Goal: Find specific page/section: Find specific page/section

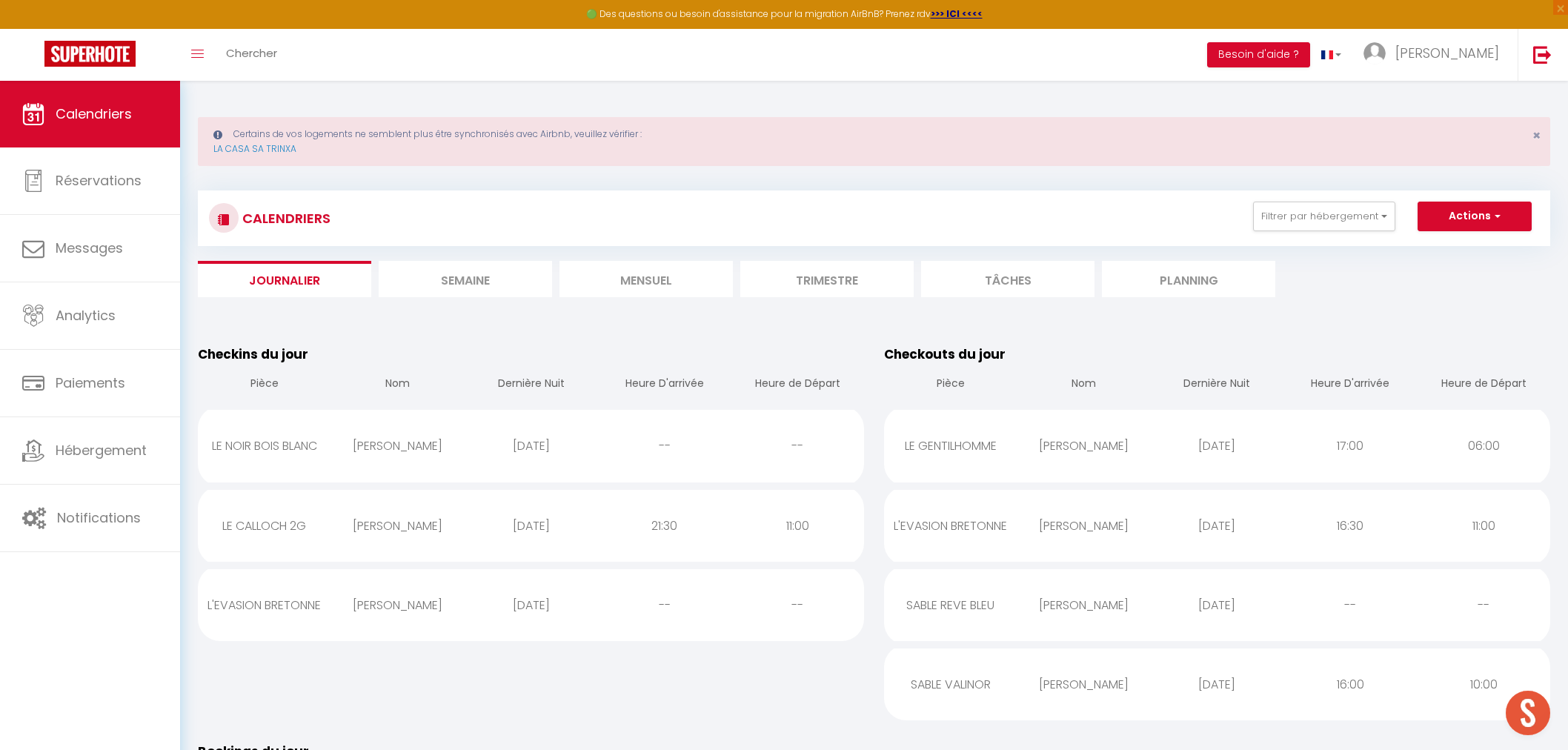
drag, startPoint x: 0, startPoint y: 0, endPoint x: 327, endPoint y: 391, distance: 509.7
click at [672, 265] on li "Mensuel" at bounding box center [646, 278] width 174 height 36
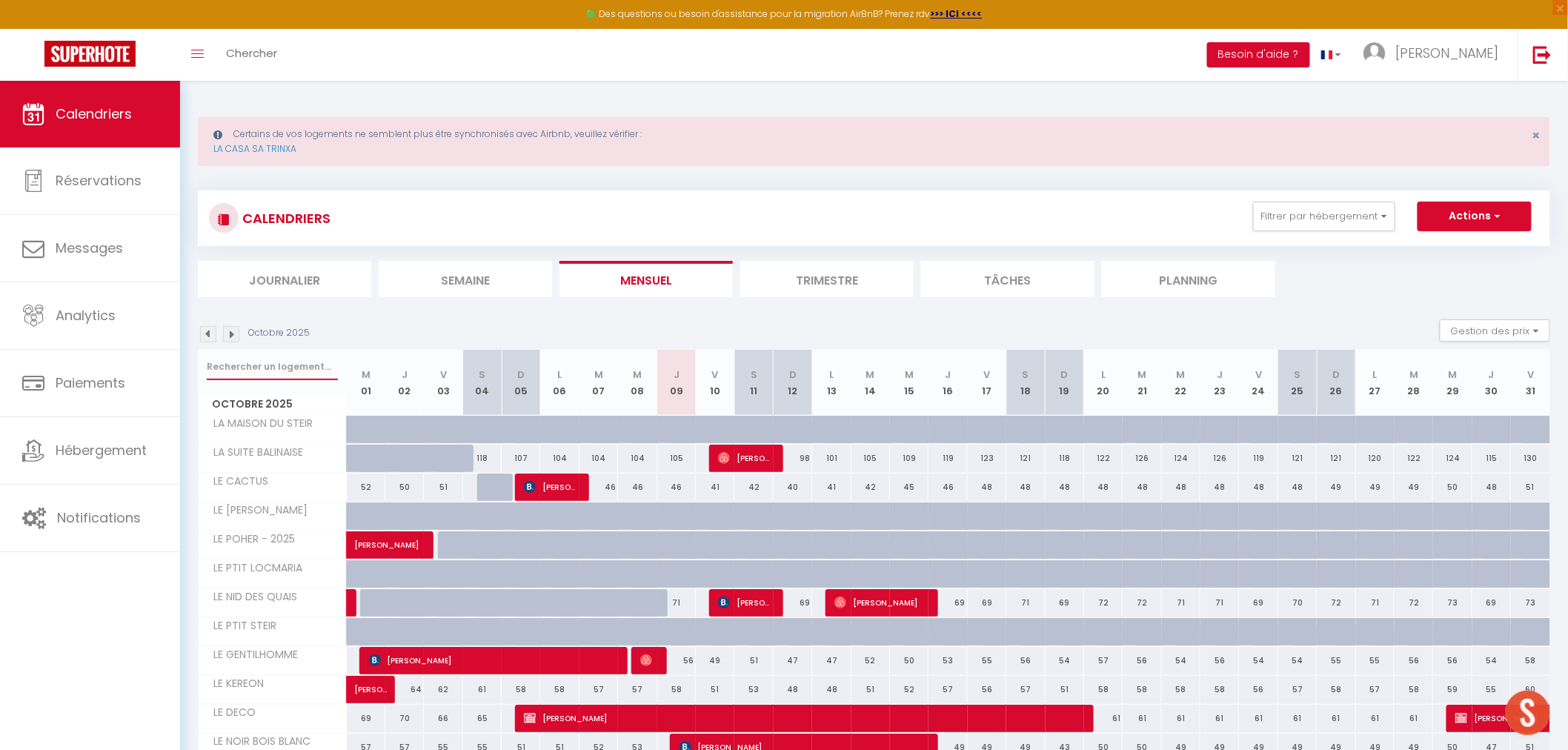
click at [308, 360] on input "text" at bounding box center [273, 366] width 131 height 26
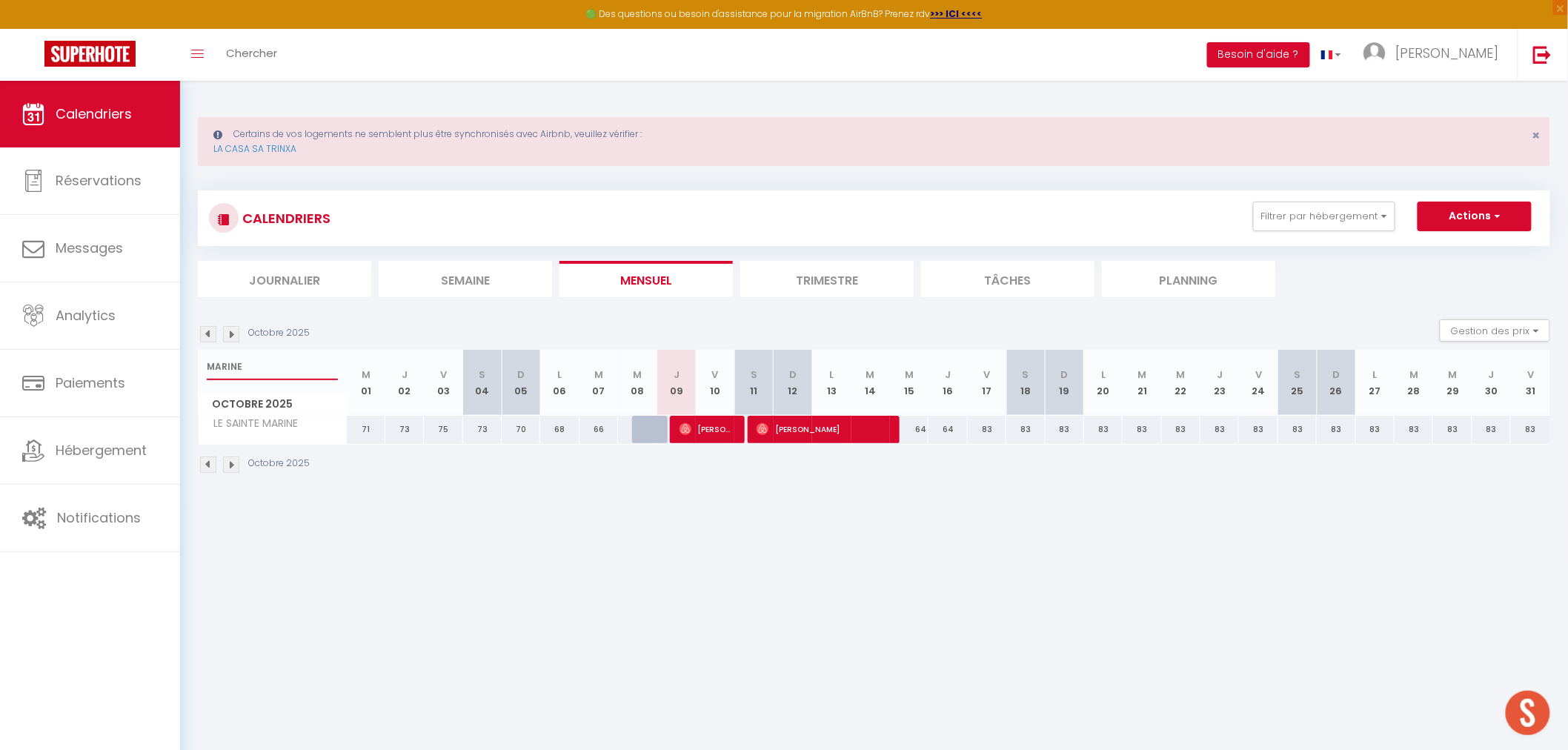
type input "MARINE"
click at [212, 331] on img at bounding box center [208, 334] width 17 height 17
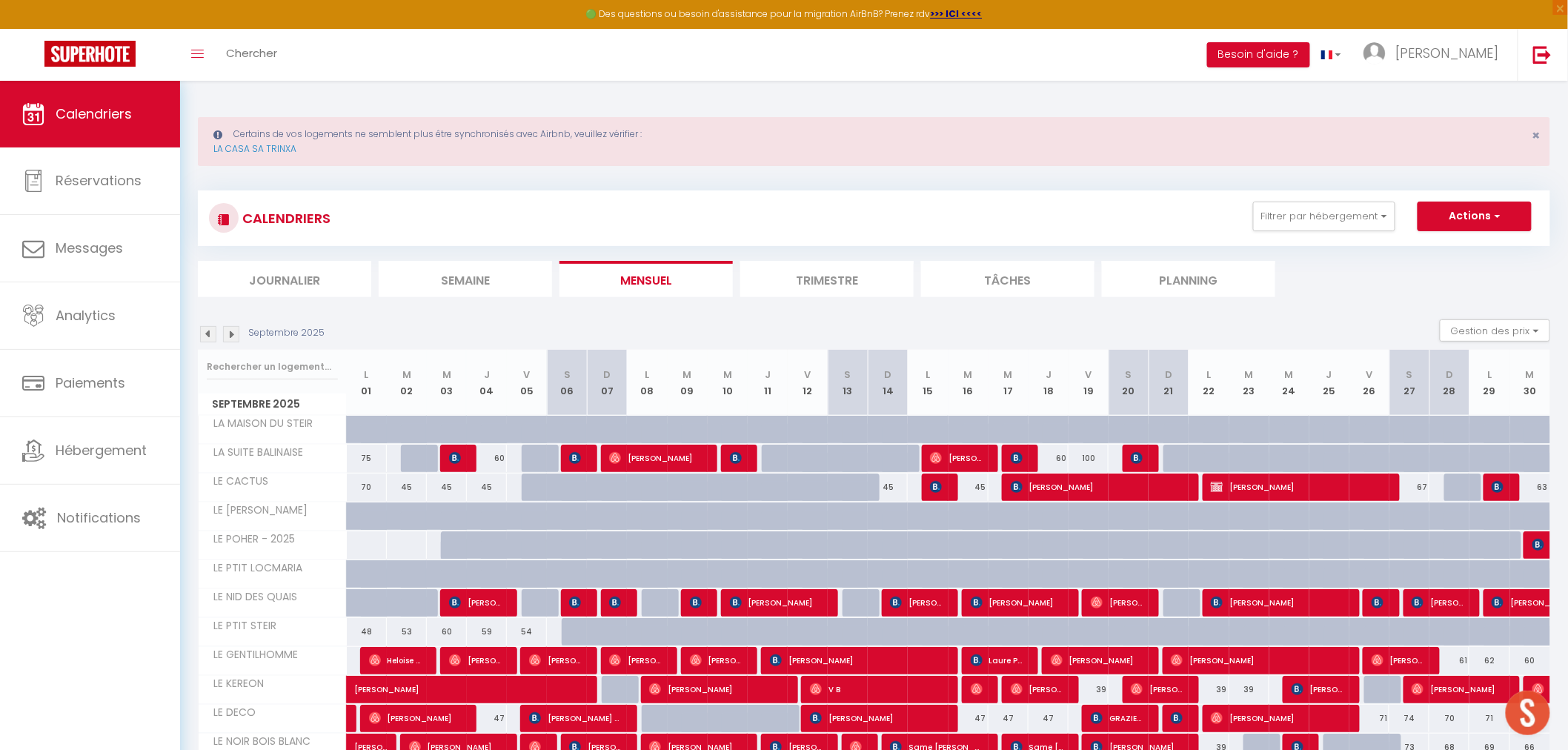
click at [856, 266] on li "Trimestre" at bounding box center [827, 278] width 174 height 36
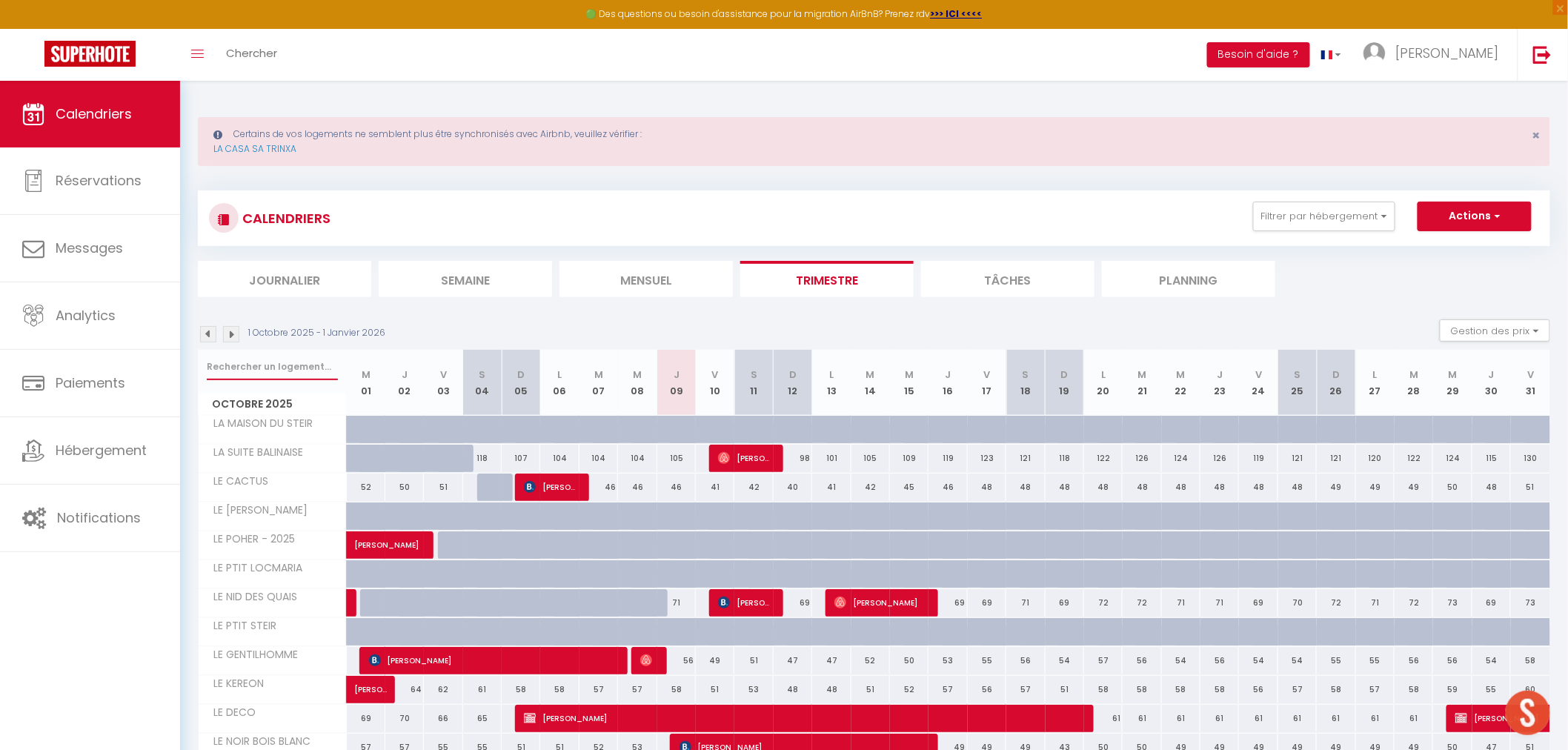
click at [261, 369] on input "text" at bounding box center [273, 366] width 131 height 26
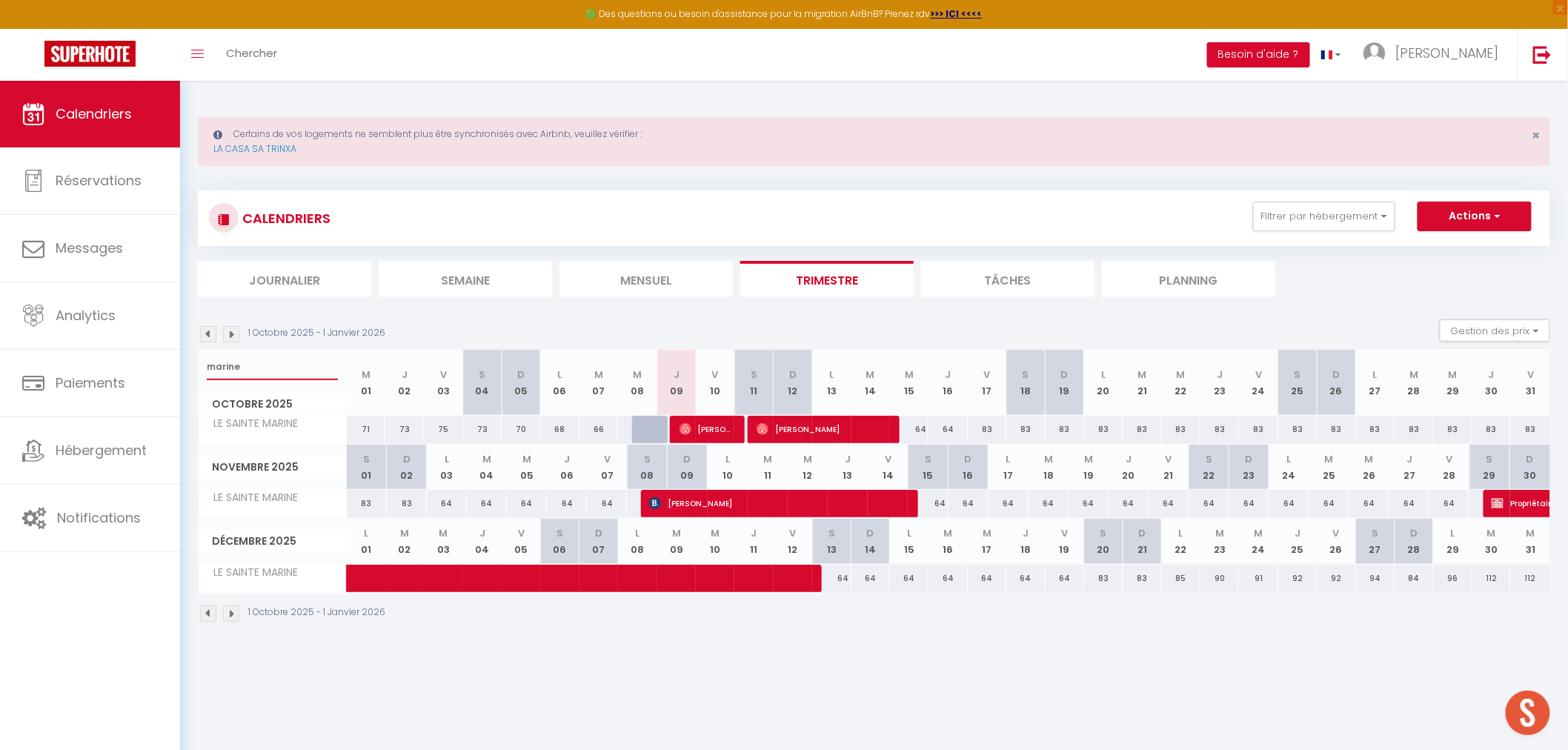
type input "marine"
click at [208, 334] on img at bounding box center [208, 334] width 17 height 17
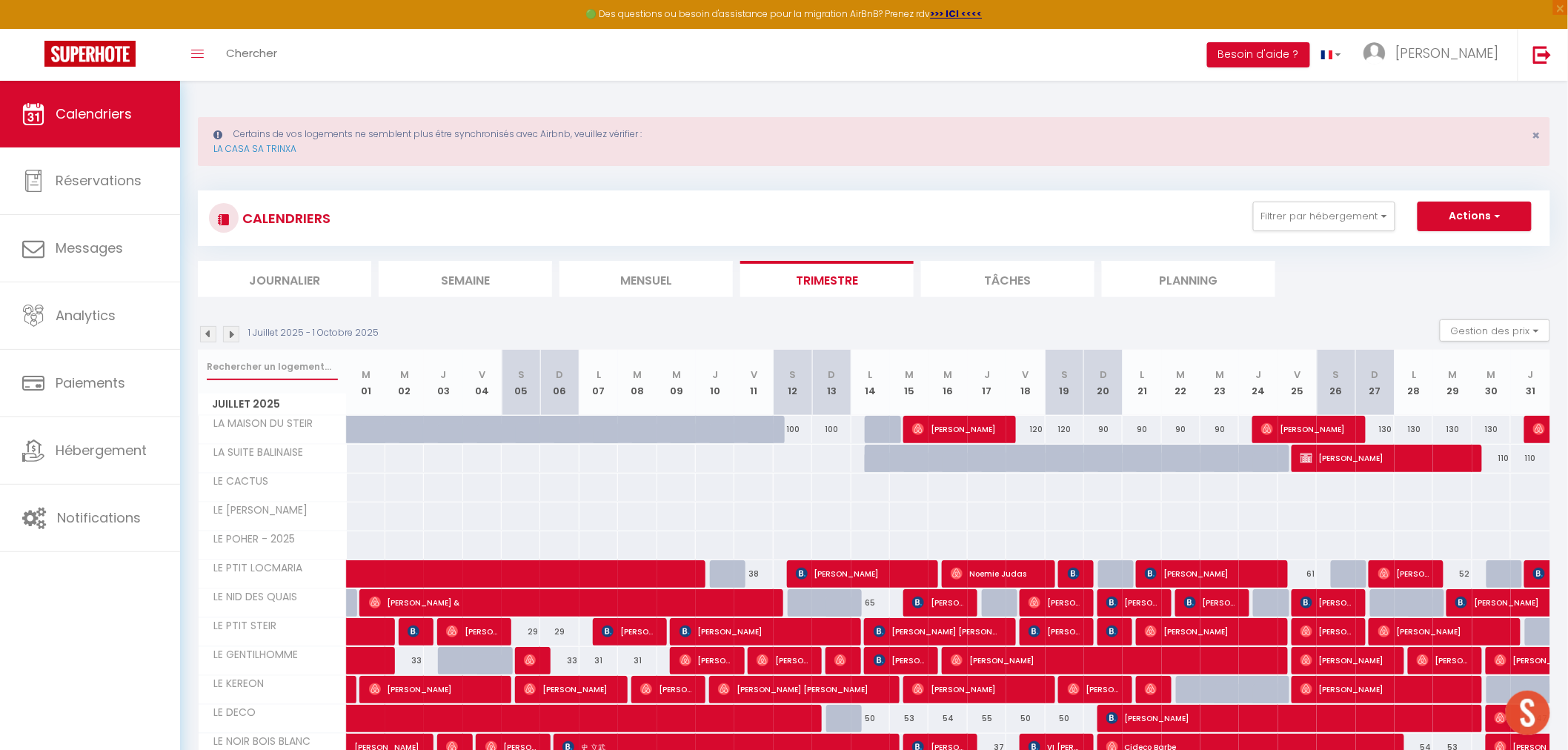
click at [281, 360] on input "text" at bounding box center [273, 366] width 131 height 26
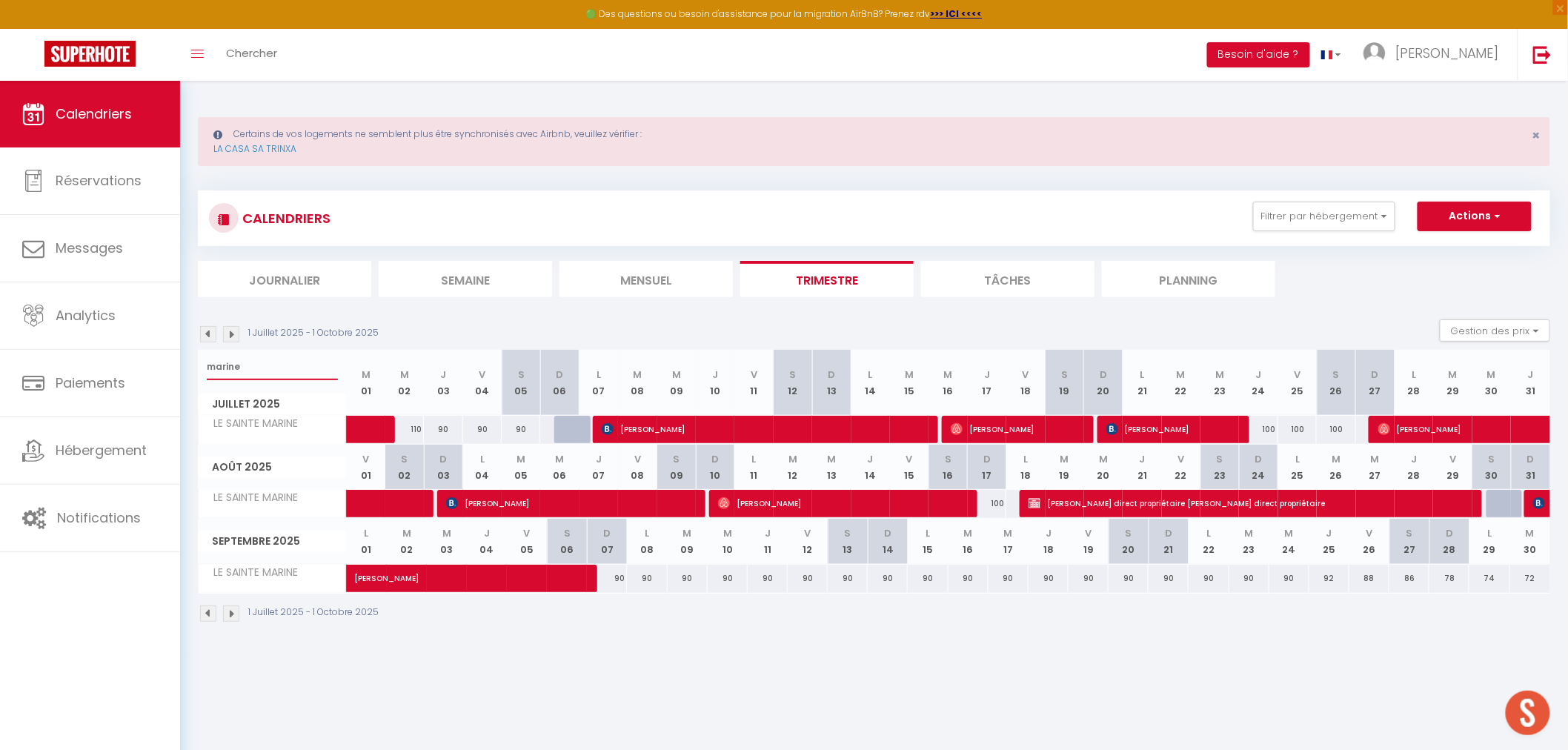
type input "marine"
